Goal: Information Seeking & Learning: Learn about a topic

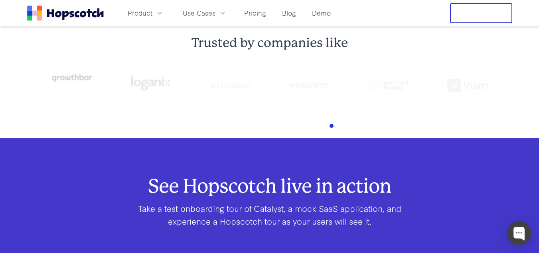
scroll to position [479, 0]
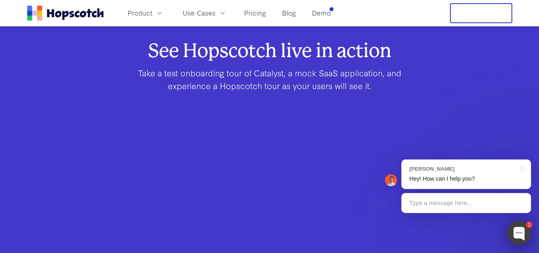
click at [520, 235] on div at bounding box center [519, 233] width 24 height 24
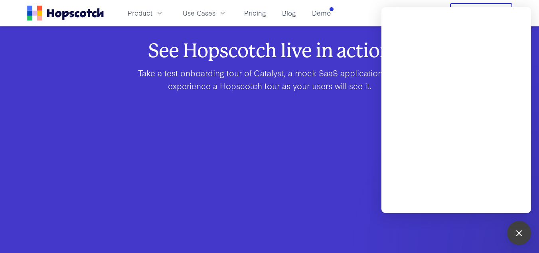
click at [304, 74] on p "Take a test onboarding tour of Catalyst, a mock SaaS application, and experienc…" at bounding box center [270, 79] width 307 height 26
click at [229, 80] on p "Take a test onboarding tour of Catalyst, a mock SaaS application, and experienc…" at bounding box center [270, 79] width 307 height 26
click at [516, 230] on div "1" at bounding box center [519, 233] width 24 height 24
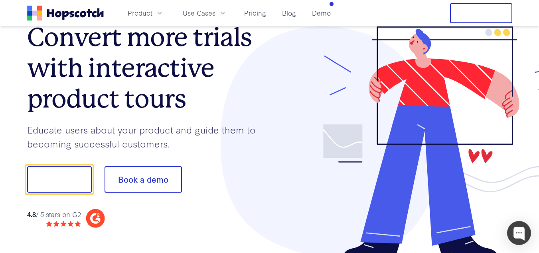
scroll to position [0, 0]
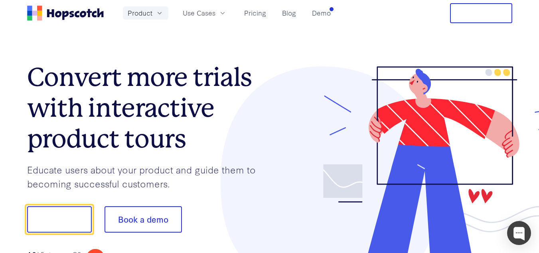
click at [156, 12] on icon "button" at bounding box center [160, 13] width 8 height 8
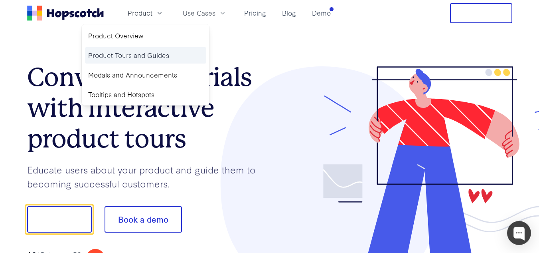
click at [139, 56] on link "Product Tours and Guides" at bounding box center [145, 55] width 121 height 16
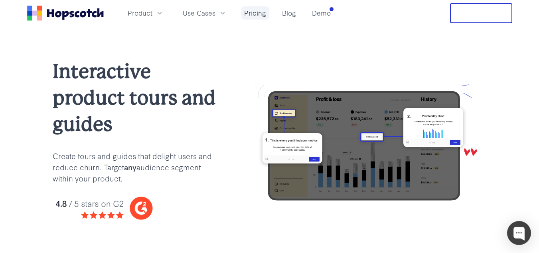
click at [259, 16] on link "Pricing" at bounding box center [255, 12] width 28 height 13
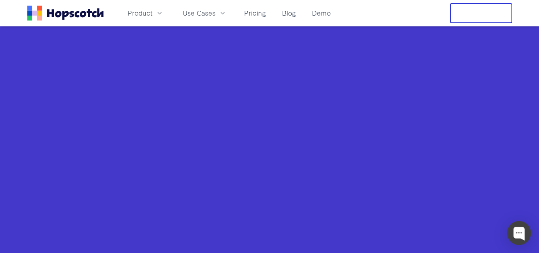
scroll to position [507, 0]
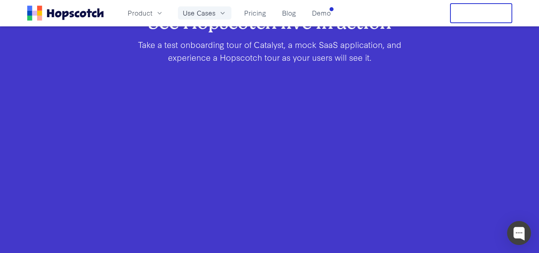
click at [202, 9] on span "Use Cases" at bounding box center [199, 13] width 33 height 10
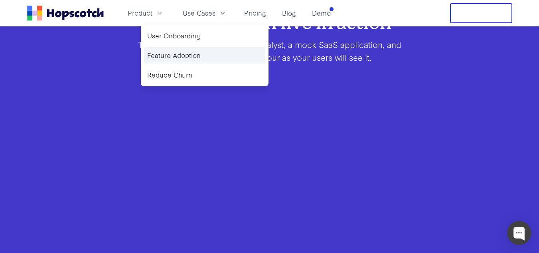
click at [194, 62] on link "Feature Adoption" at bounding box center [204, 55] width 121 height 16
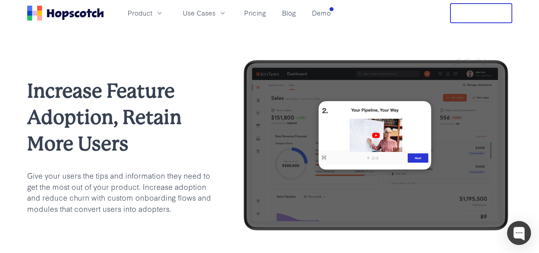
click at [101, 114] on h1 "Increase Feature Adoption, Retain More Users" at bounding box center [120, 117] width 187 height 79
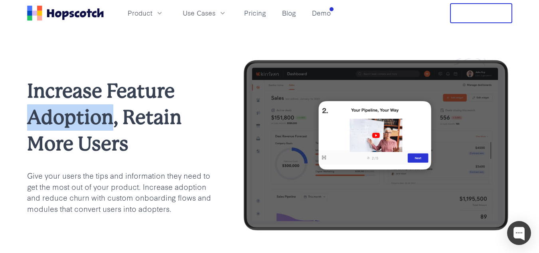
click at [101, 114] on h1 "Increase Feature Adoption, Retain More Users" at bounding box center [120, 117] width 187 height 79
click at [96, 95] on div at bounding box center [96, 95] width 0 height 0
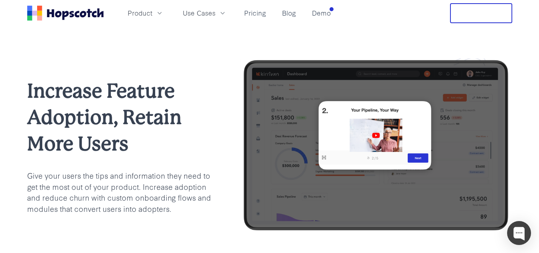
click at [181, 138] on h1 "Increase Feature Adoption, Retain More Users" at bounding box center [120, 117] width 187 height 79
